Goal: Task Accomplishment & Management: Complete application form

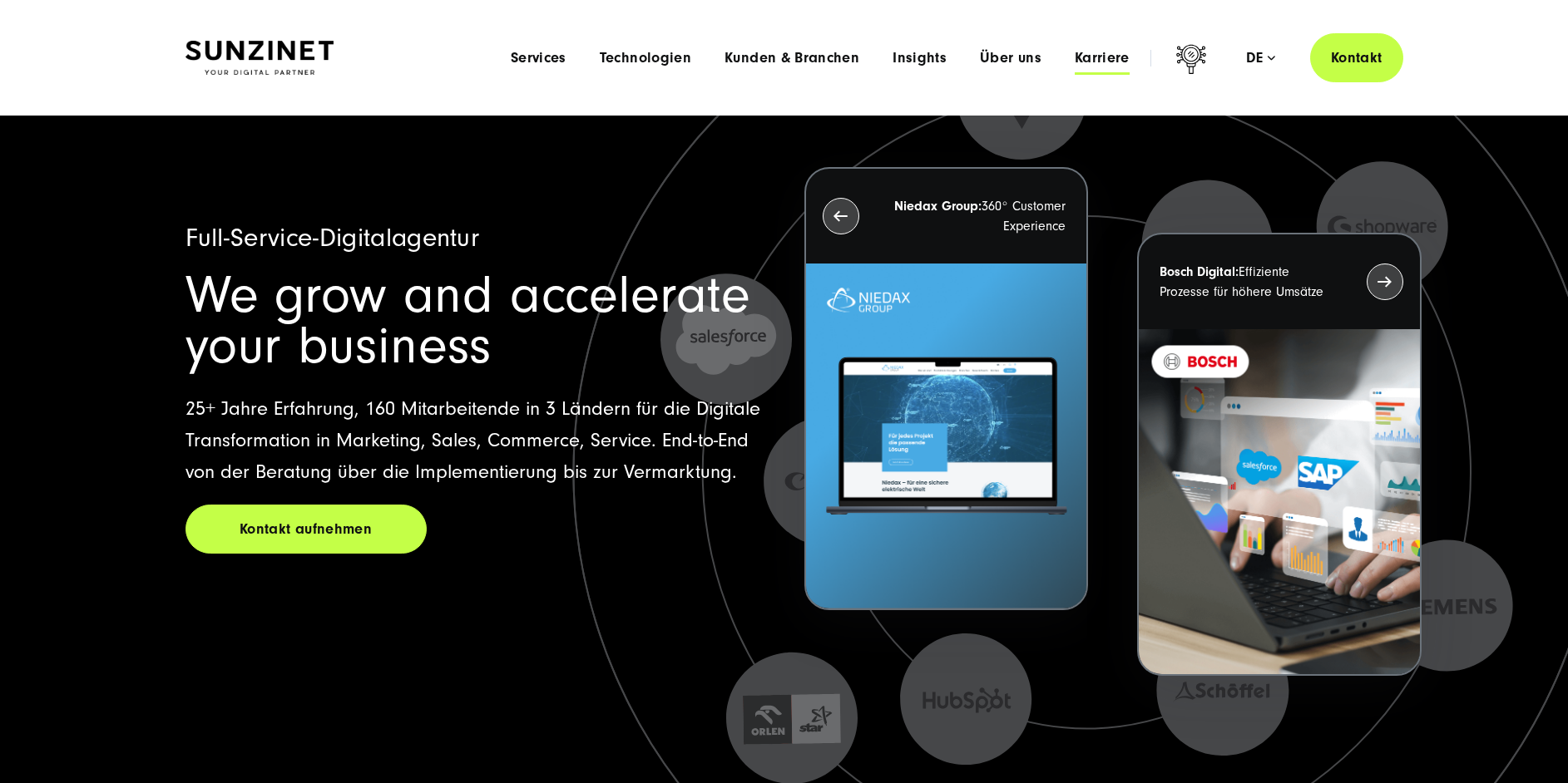
click at [1108, 50] on span "Karriere" at bounding box center [1102, 58] width 55 height 17
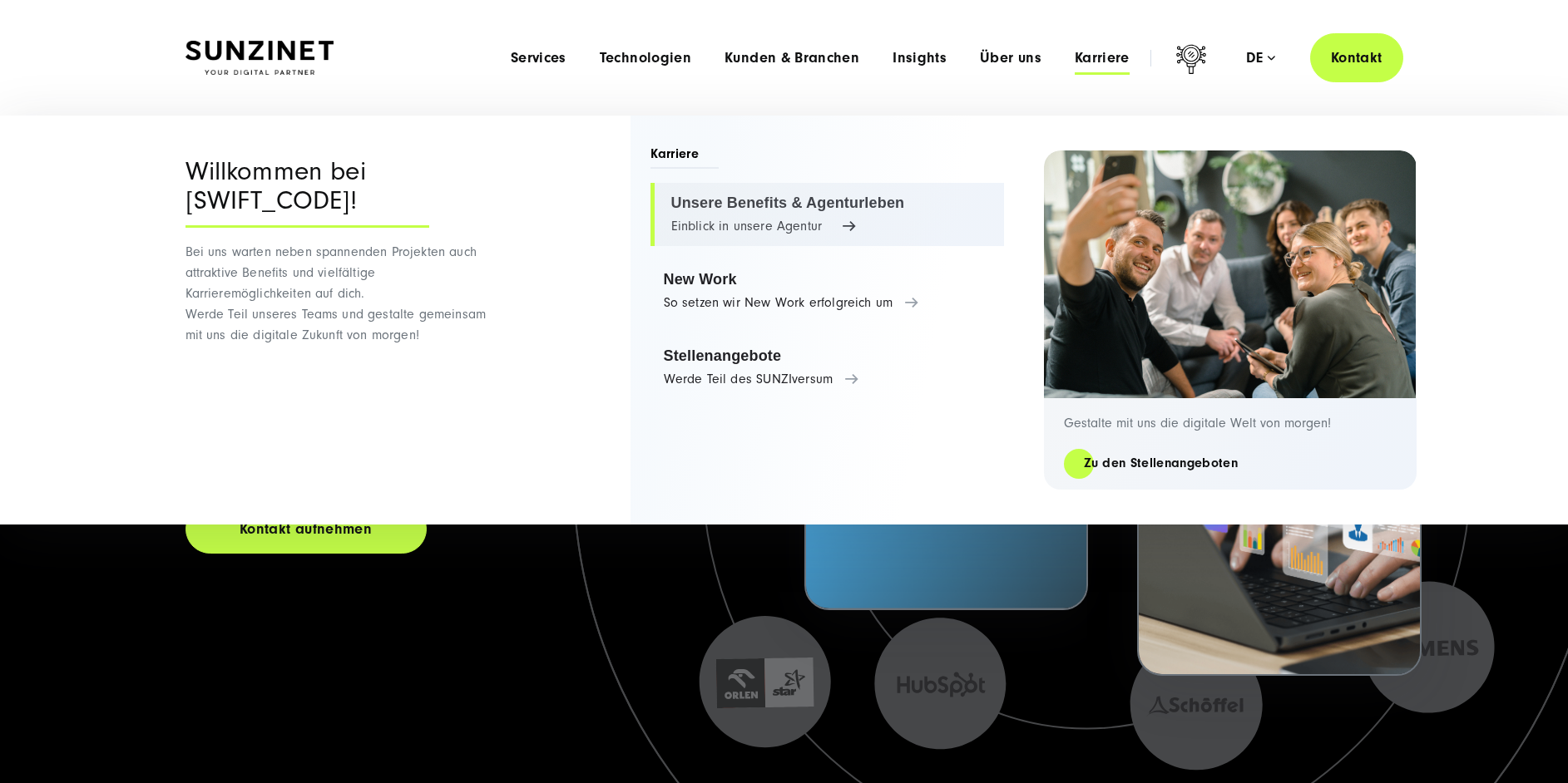
click at [773, 217] on link "Unsere Benefits & Agenturleben Einblick in unsere Agentur" at bounding box center [826, 214] width 353 height 63
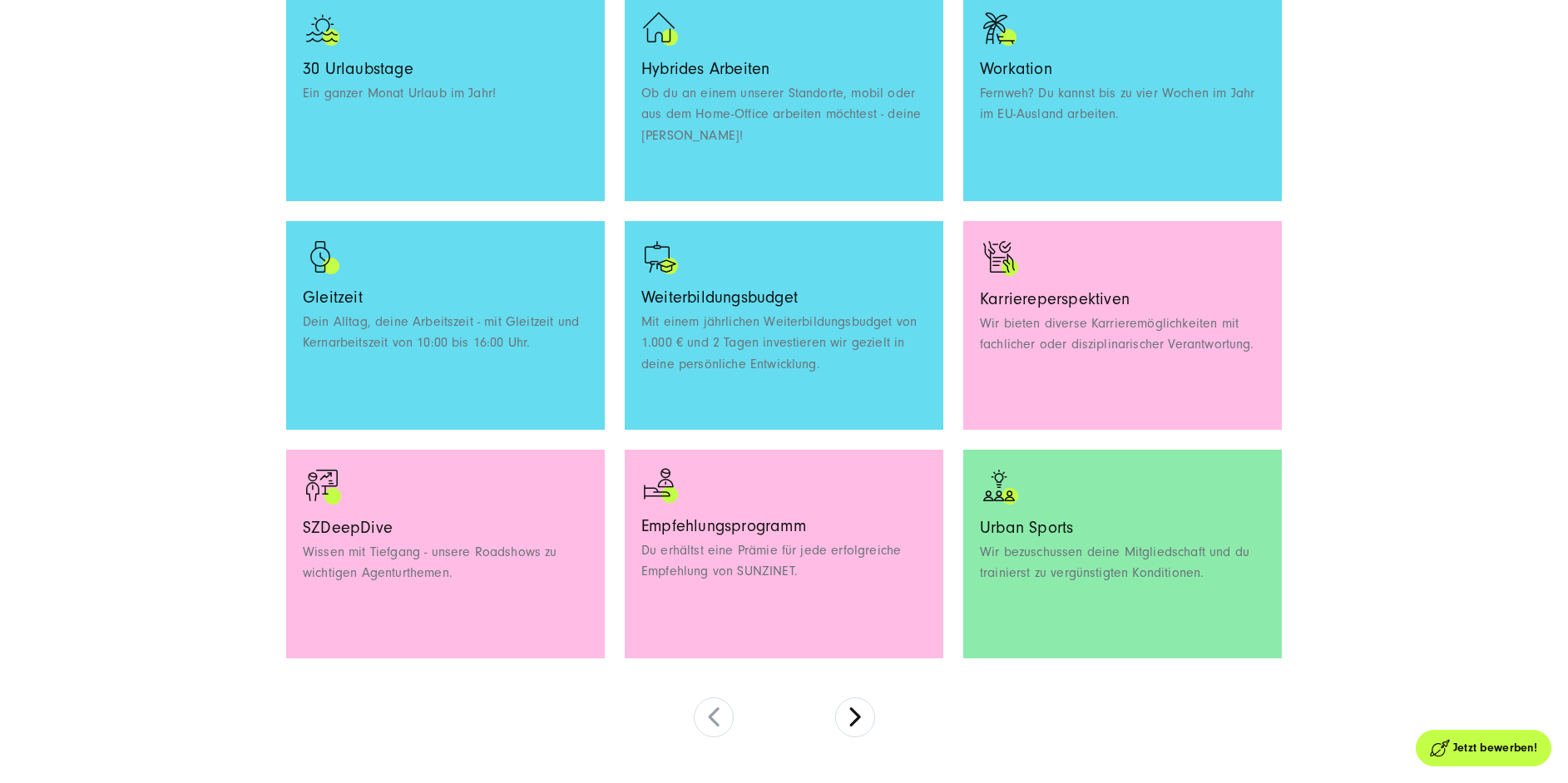
scroll to position [1422, 0]
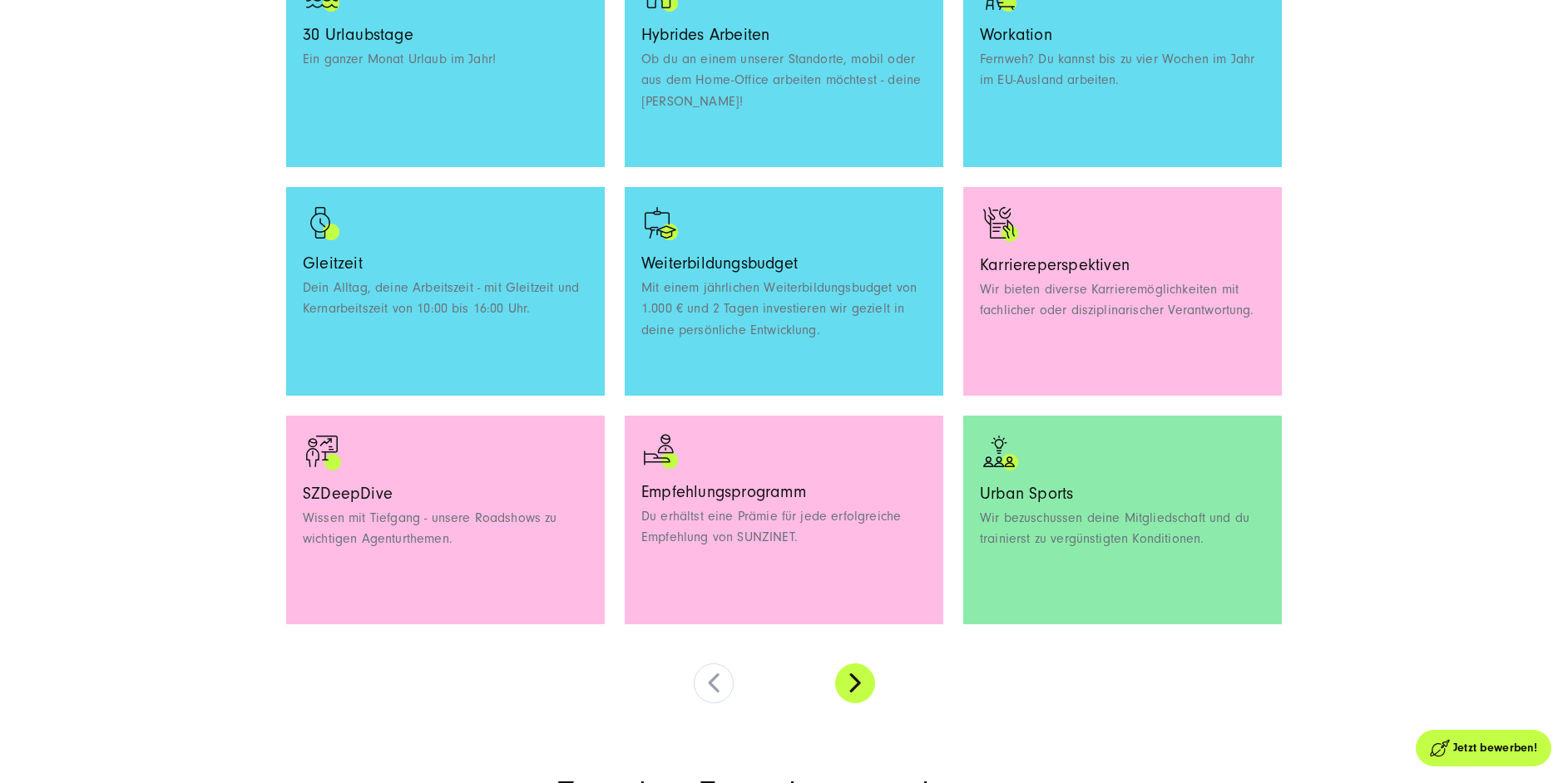
click at [846, 689] on button at bounding box center [854, 683] width 40 height 40
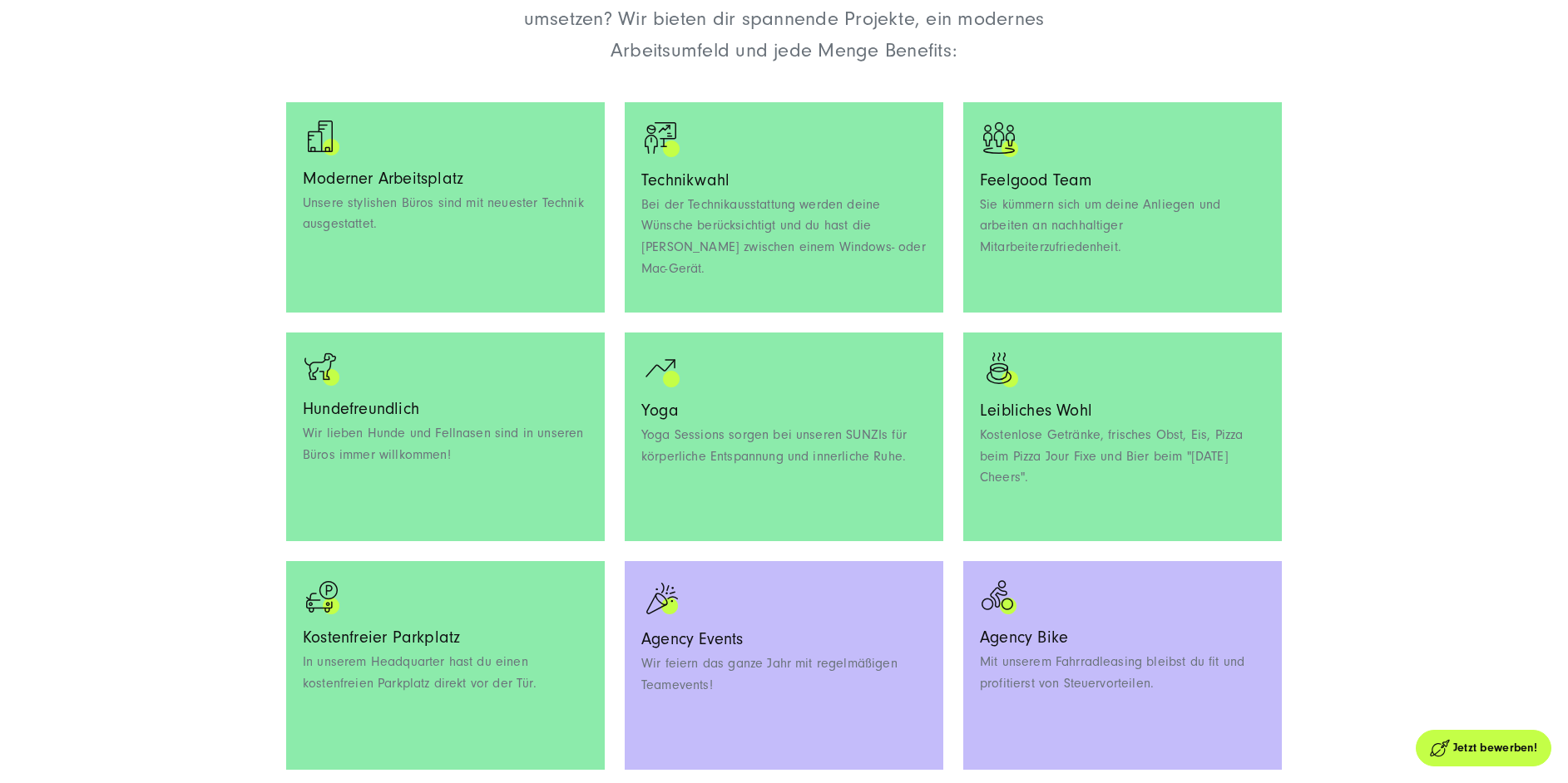
scroll to position [1350, 0]
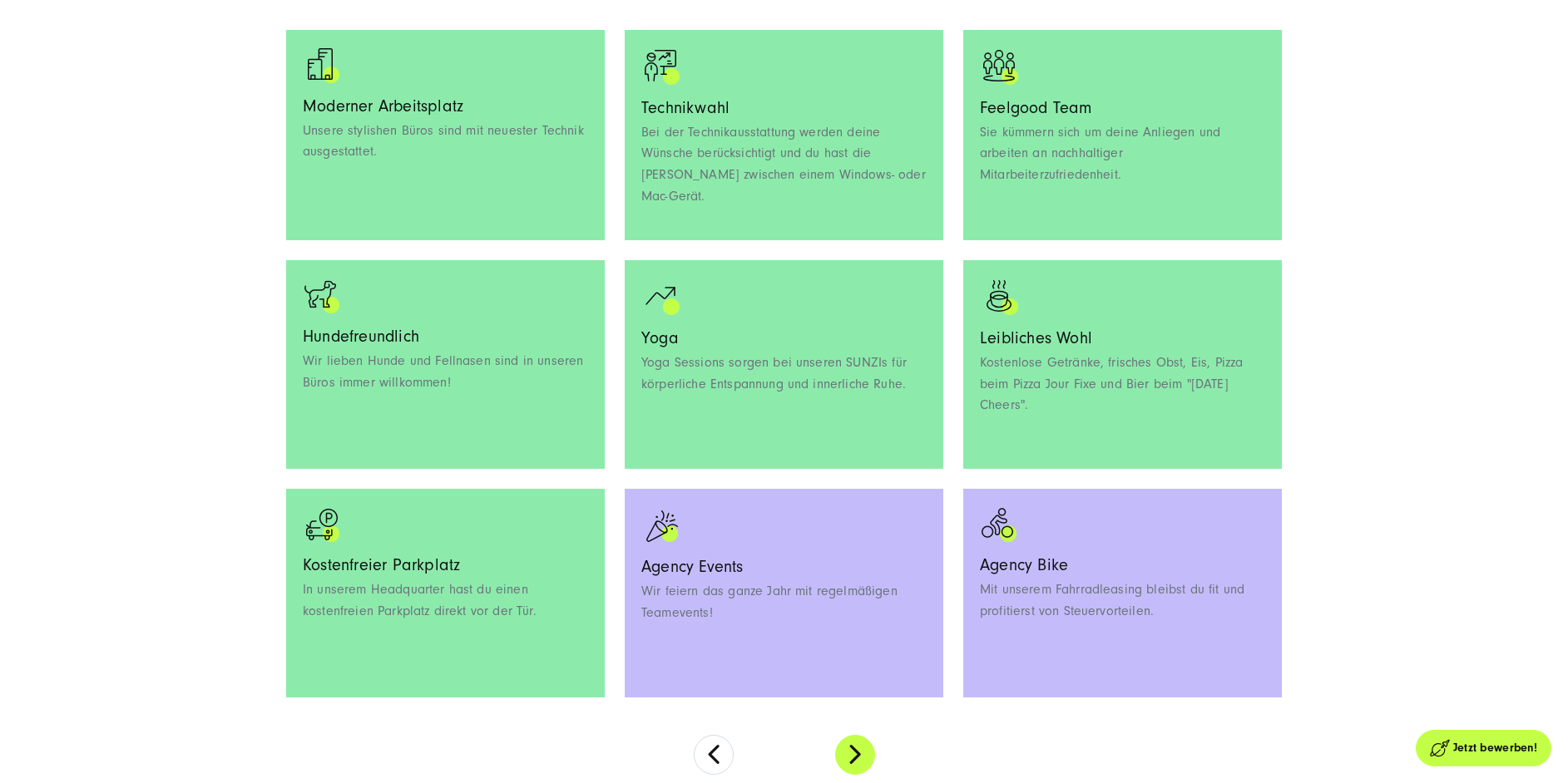
click at [847, 743] on button at bounding box center [854, 754] width 40 height 40
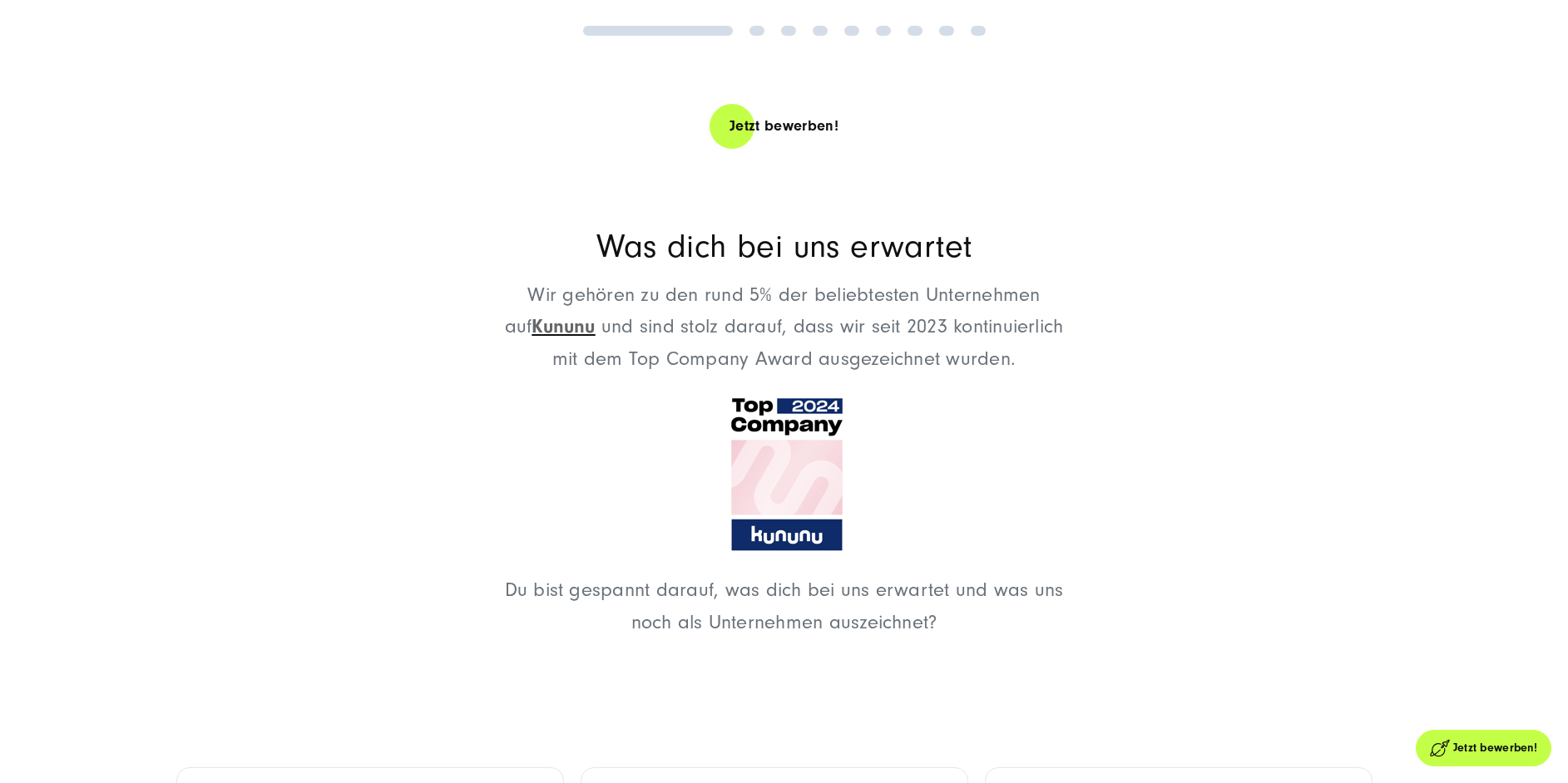
scroll to position [2392, 0]
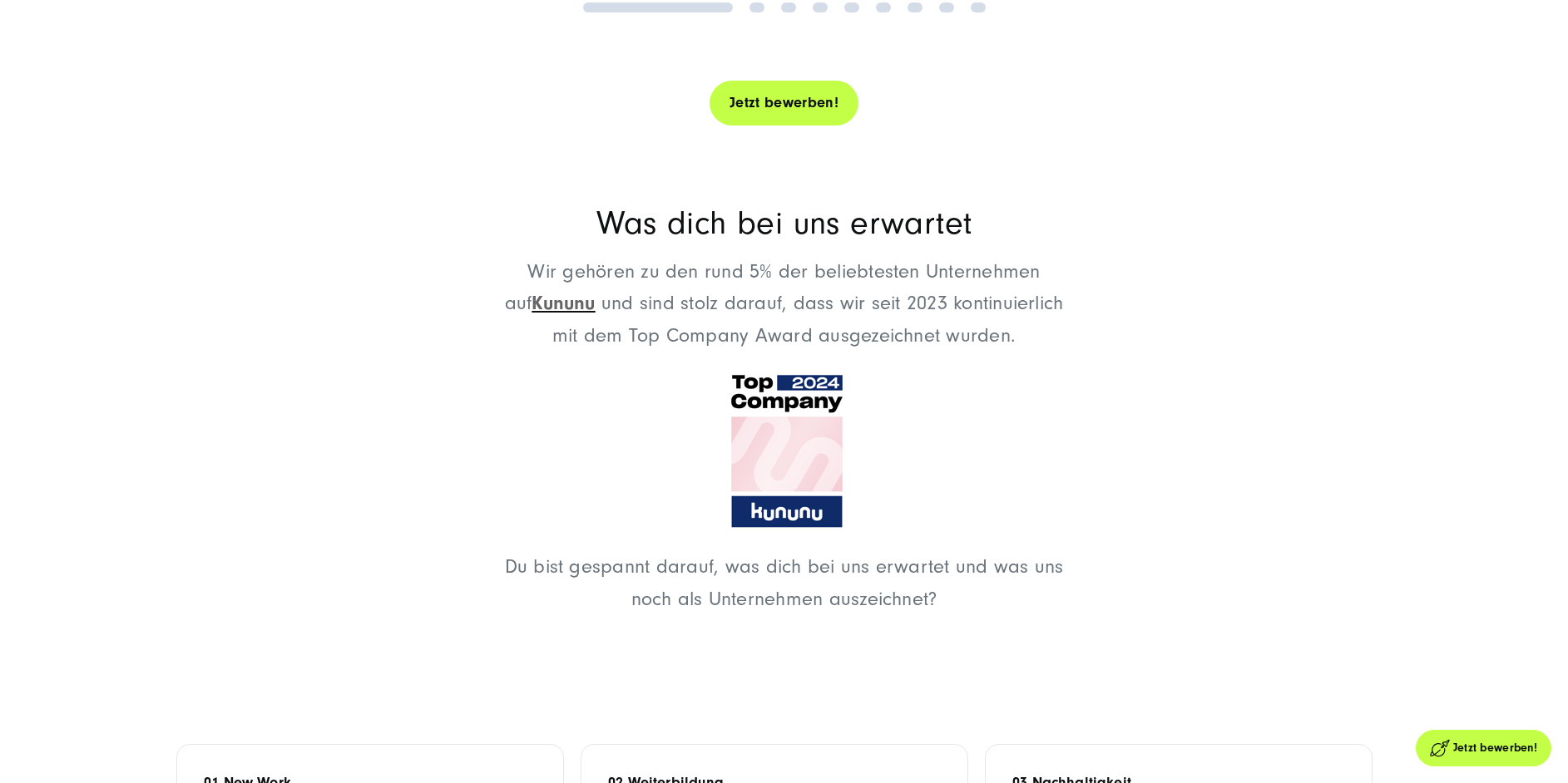
click at [788, 104] on link "Jetzt bewerben!" at bounding box center [784, 103] width 149 height 47
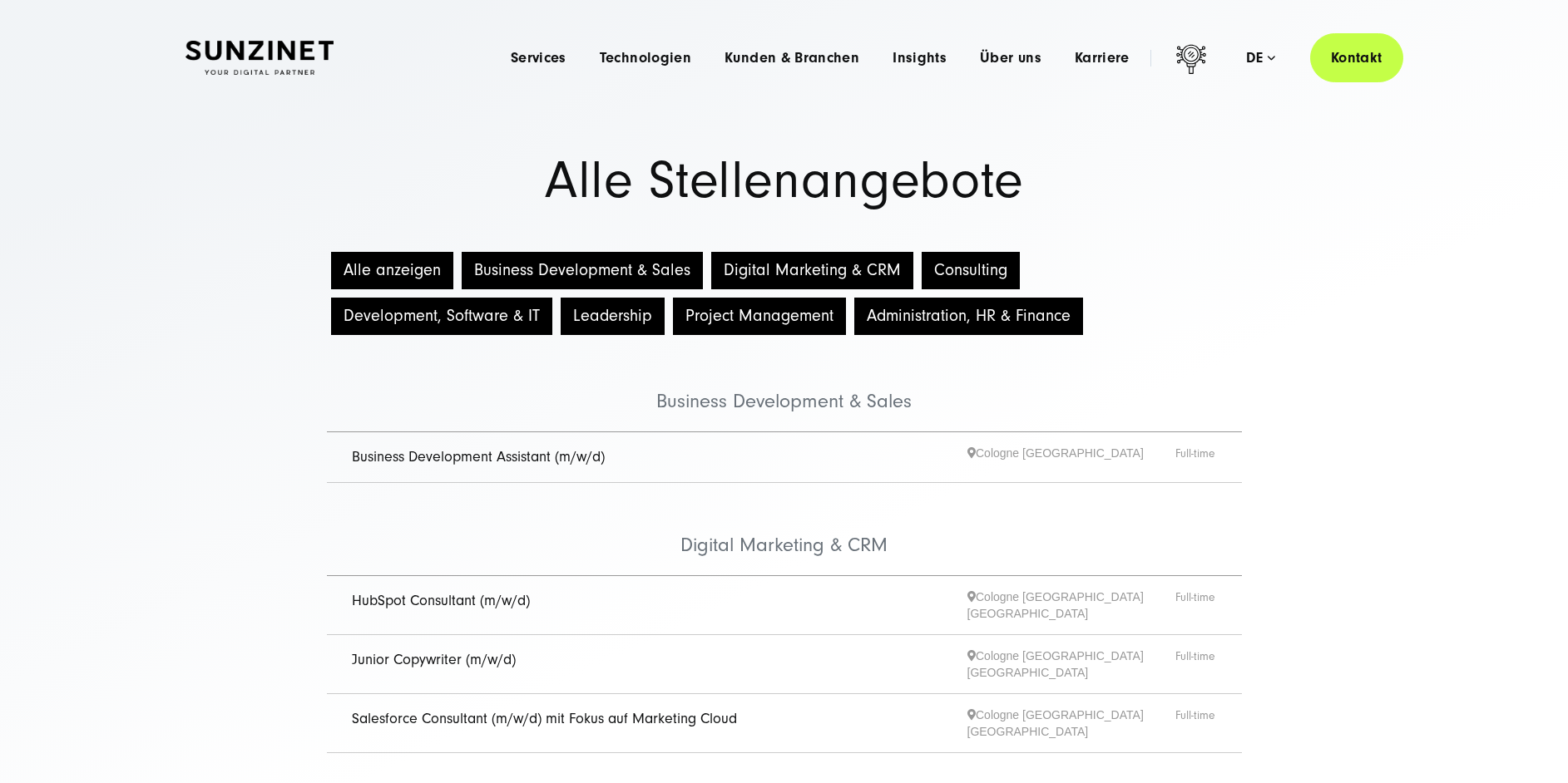
click at [807, 267] on button "Digital Marketing & CRM" at bounding box center [813, 271] width 202 height 37
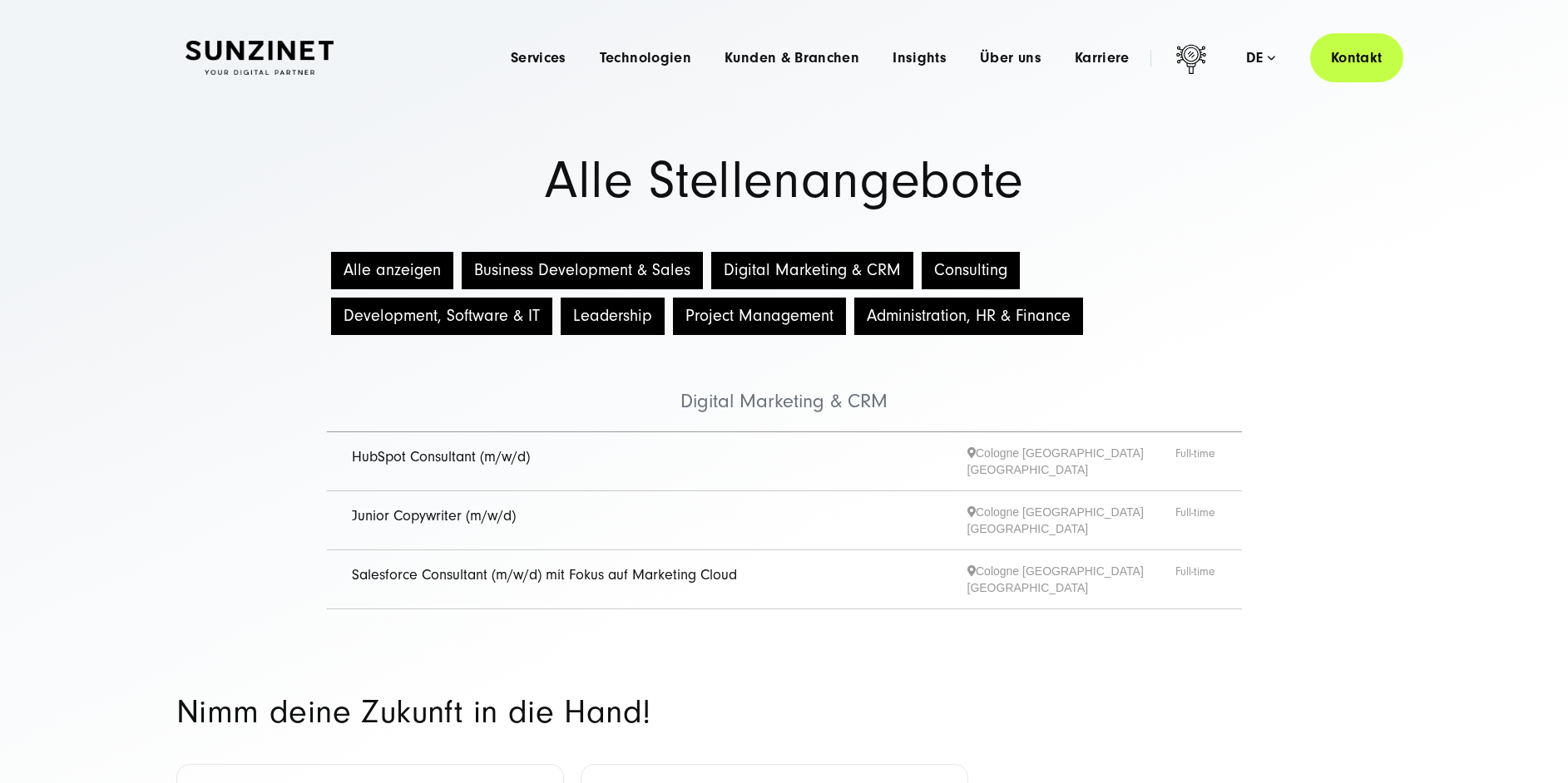
click at [406, 271] on button "Alle anzeigen" at bounding box center [392, 271] width 122 height 37
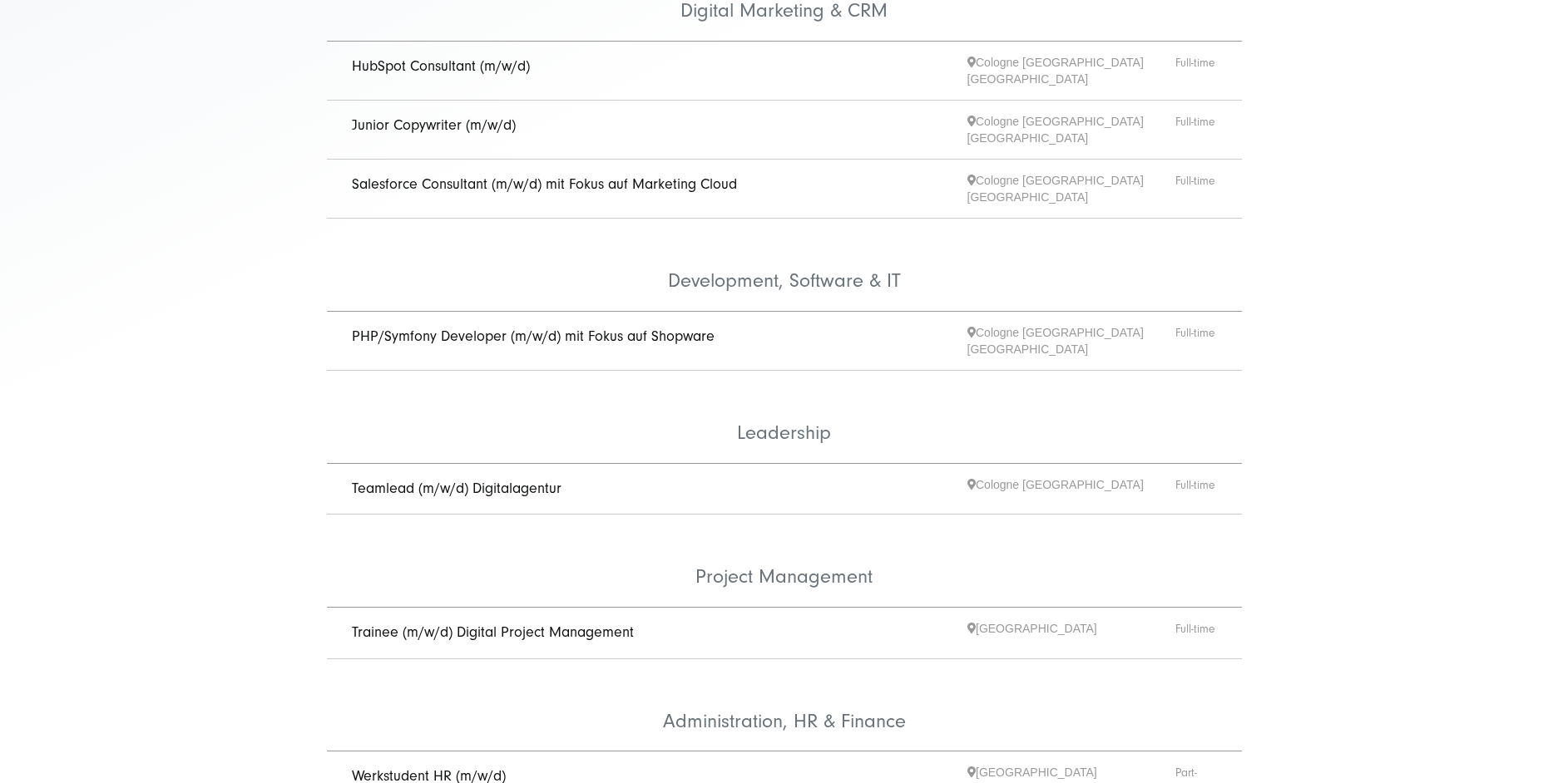
scroll to position [544, 0]
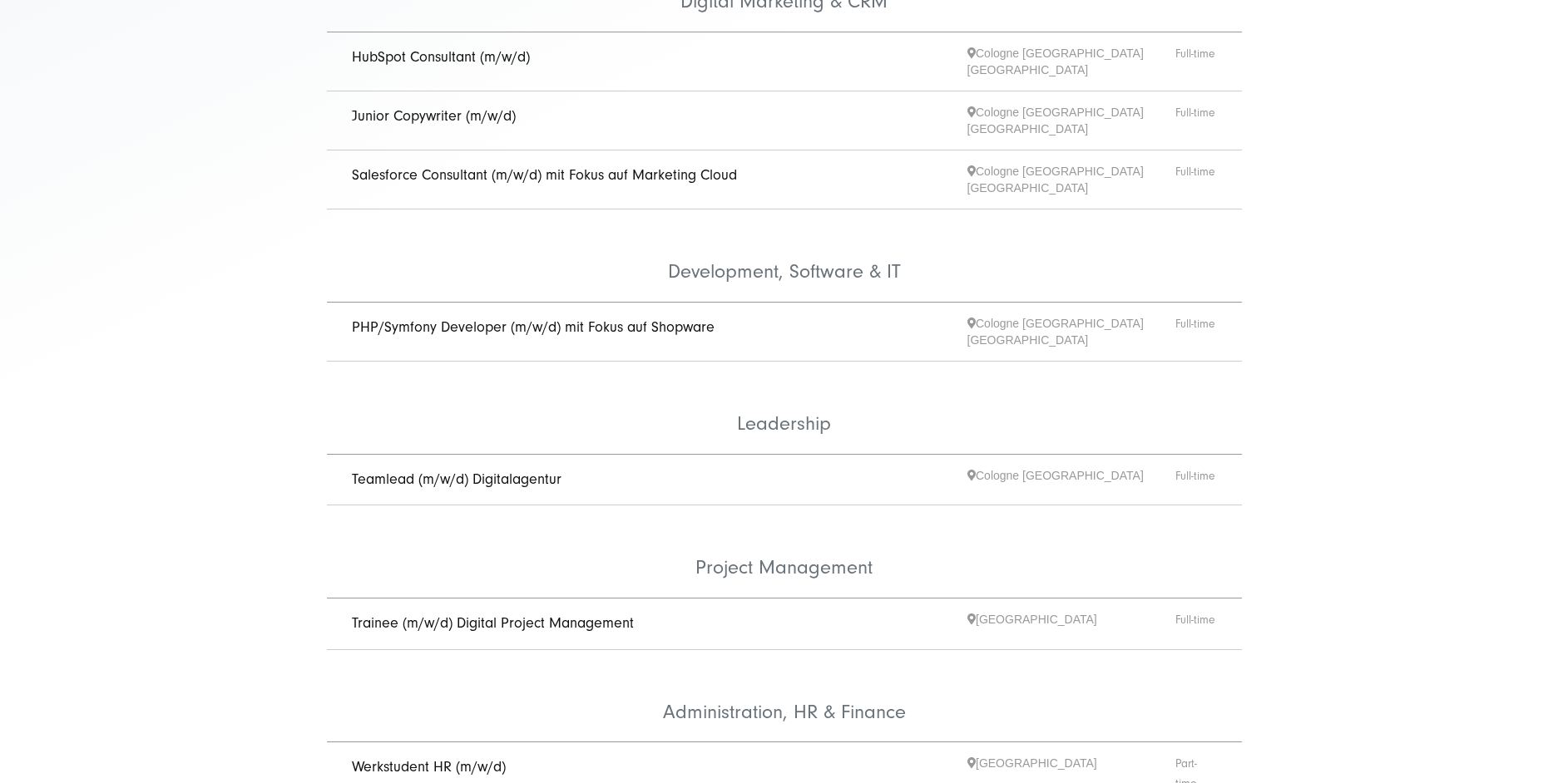
click at [497, 470] on link "Teamlead (m/w/d) Digitalagentur" at bounding box center [456, 479] width 210 height 18
